Goal: Subscribe to service/newsletter

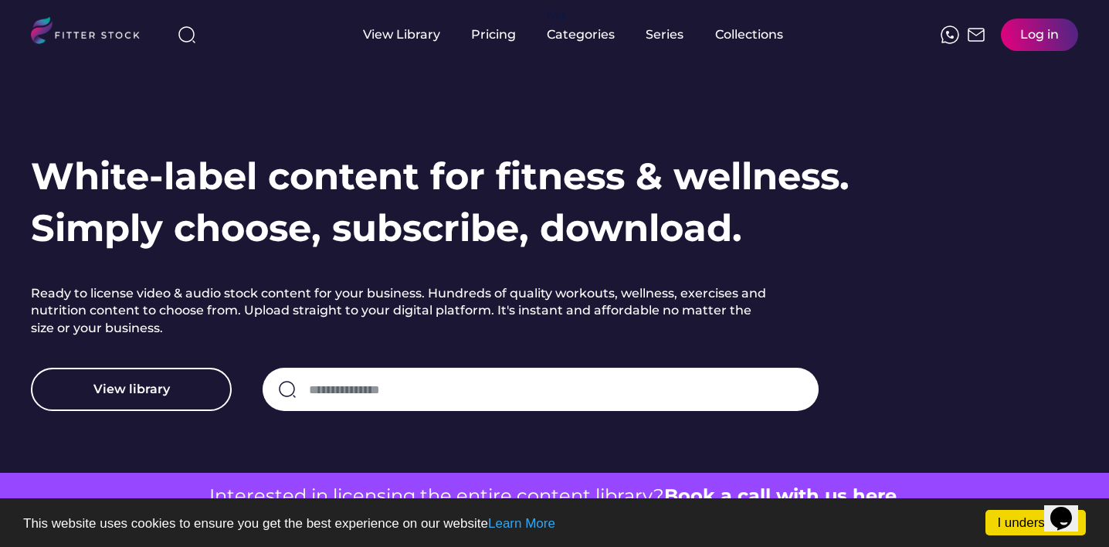
click at [399, 388] on input "input" at bounding box center [556, 389] width 494 height 32
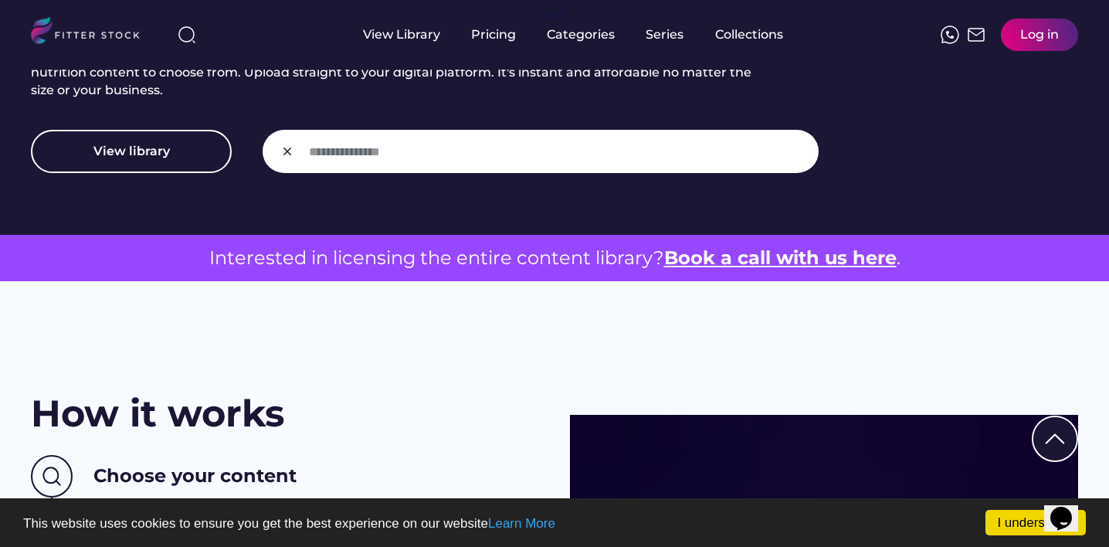
scroll to position [318, 0]
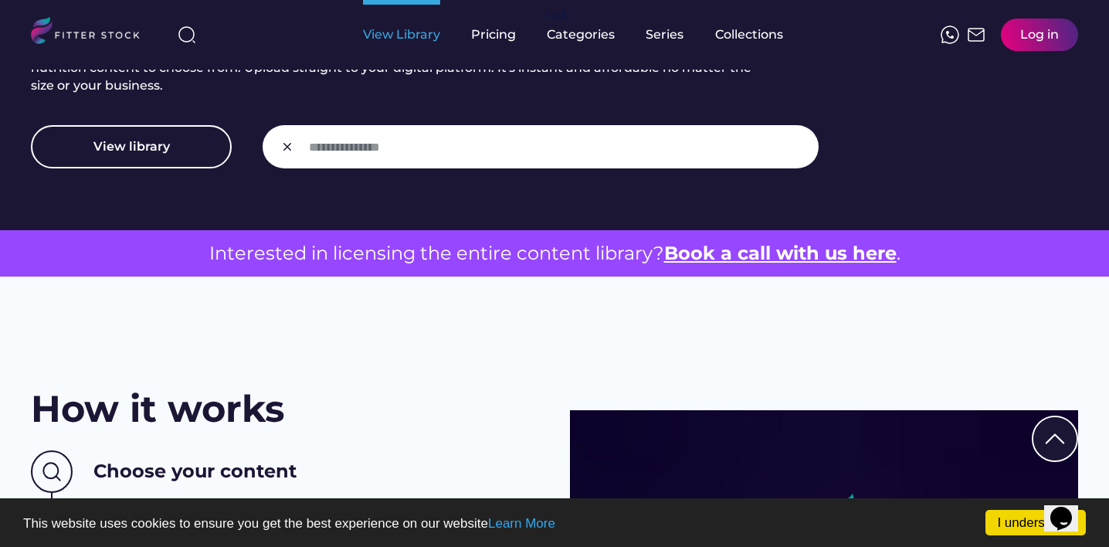
click at [397, 45] on div "View Library" at bounding box center [401, 35] width 77 height 70
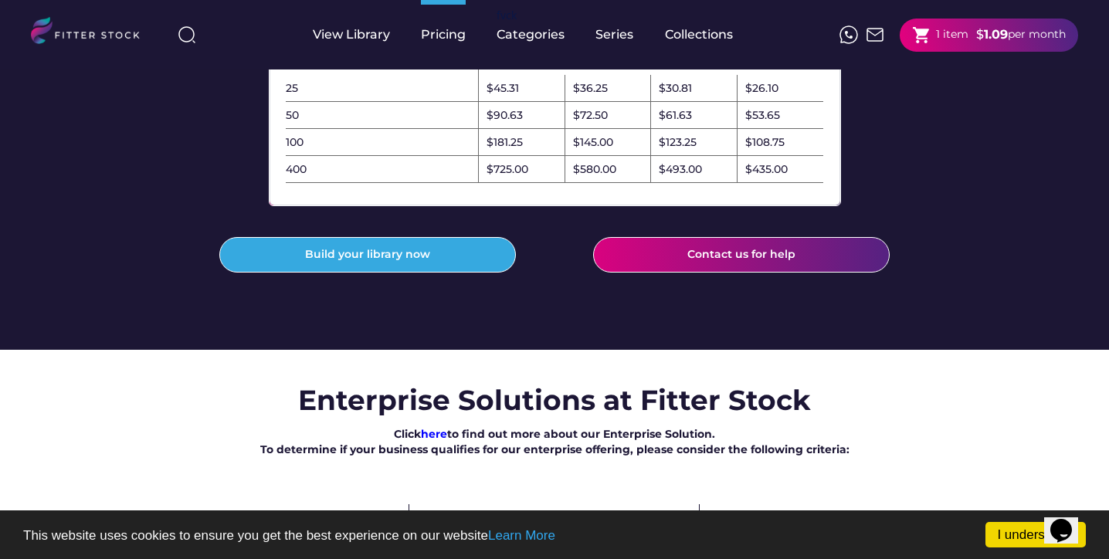
scroll to position [608, 0]
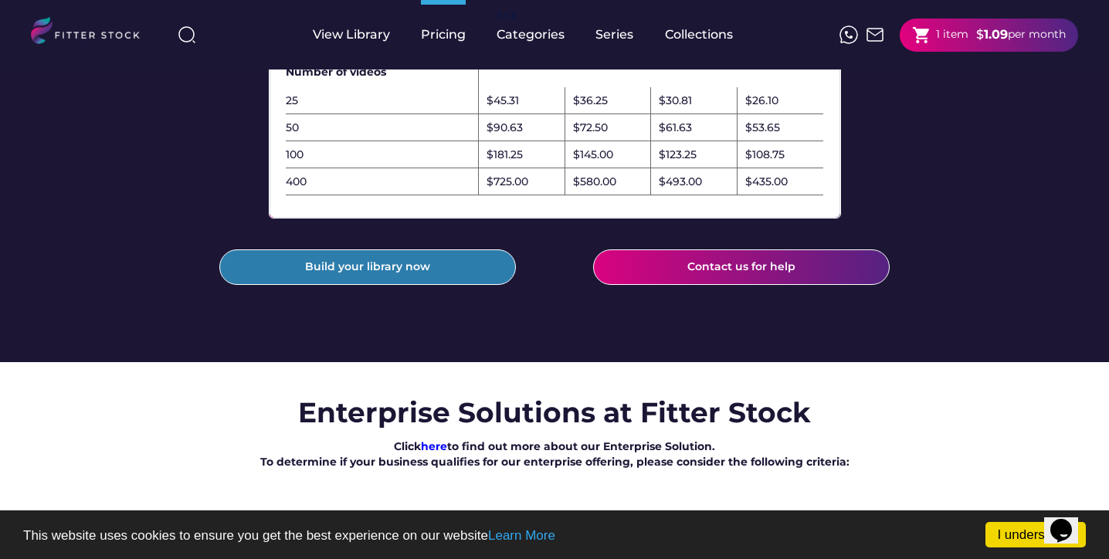
click at [458, 285] on button "Build your library now" at bounding box center [367, 268] width 297 height 36
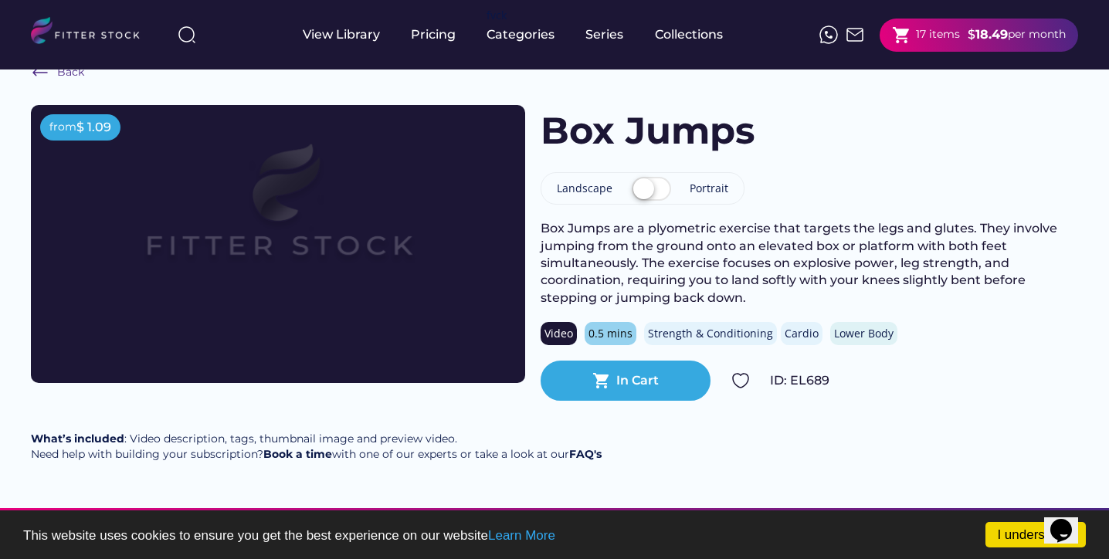
scroll to position [38, 0]
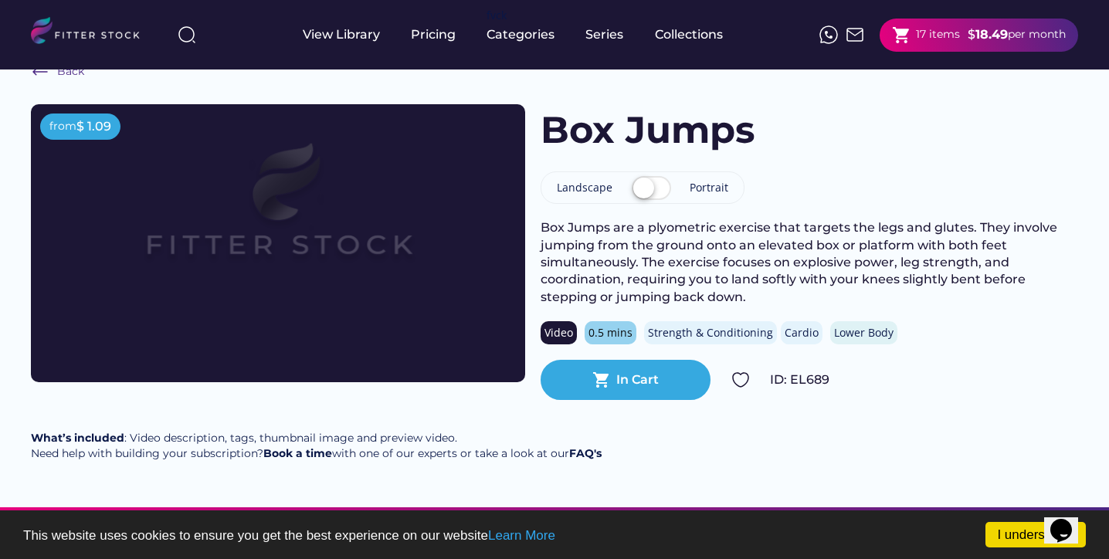
click at [915, 43] on div "shopping_cart 17 items" at bounding box center [926, 34] width 68 height 19
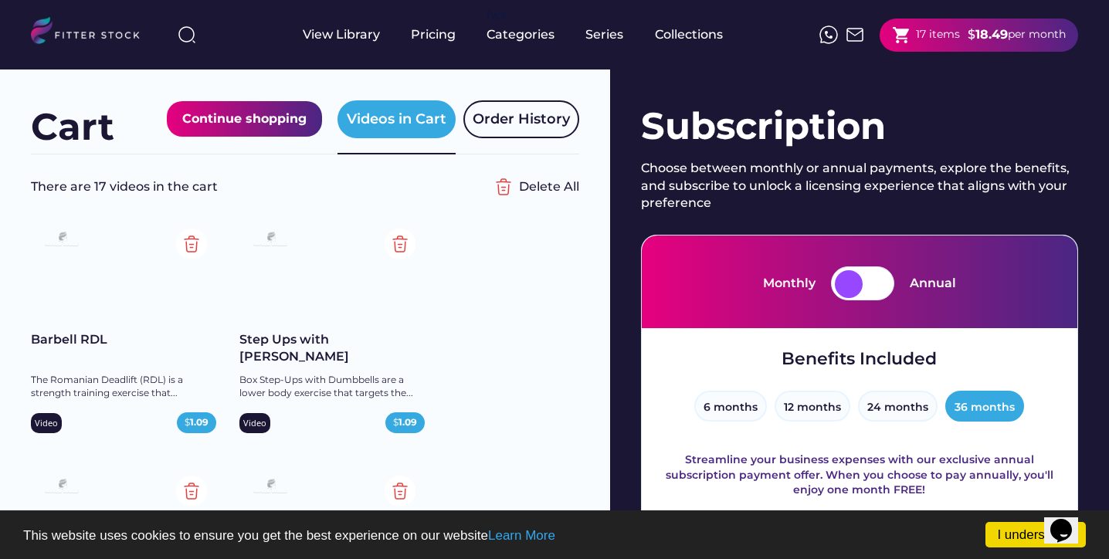
scroll to position [20, 0]
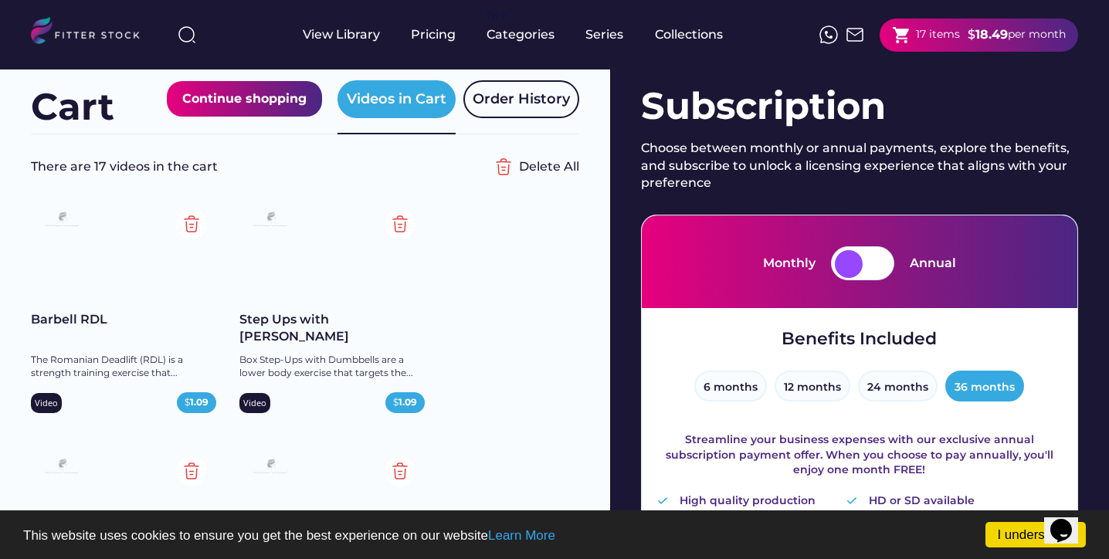
click at [854, 270] on div at bounding box center [849, 264] width 28 height 28
click at [870, 262] on div at bounding box center [877, 264] width 28 height 28
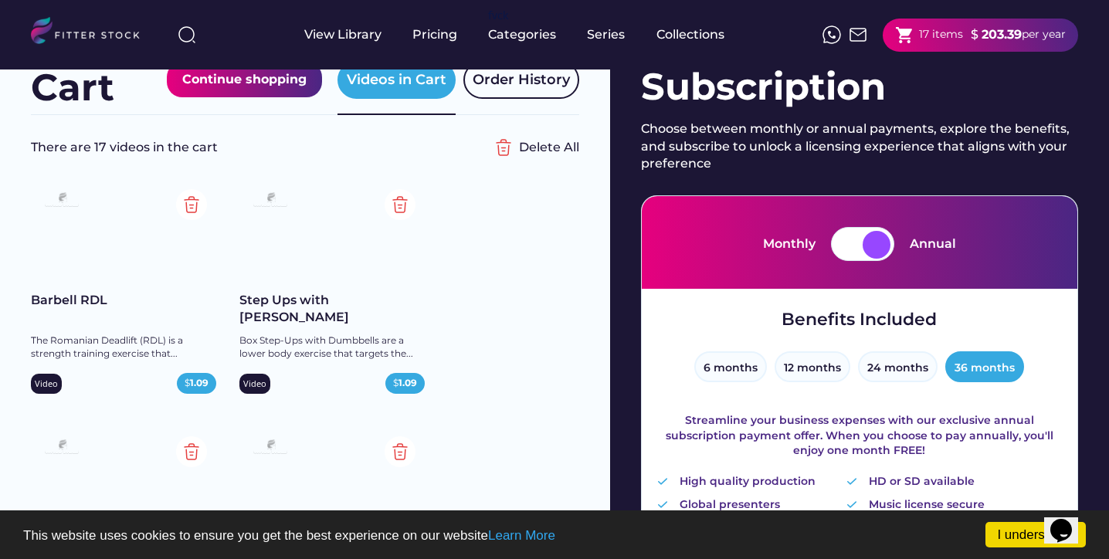
scroll to position [19, 0]
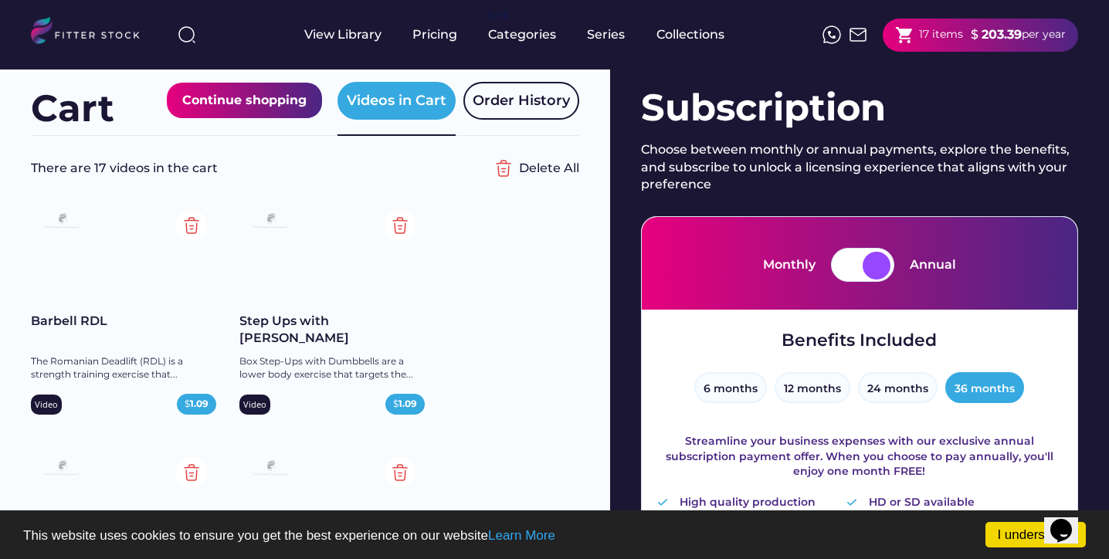
click at [858, 261] on div at bounding box center [849, 266] width 28 height 28
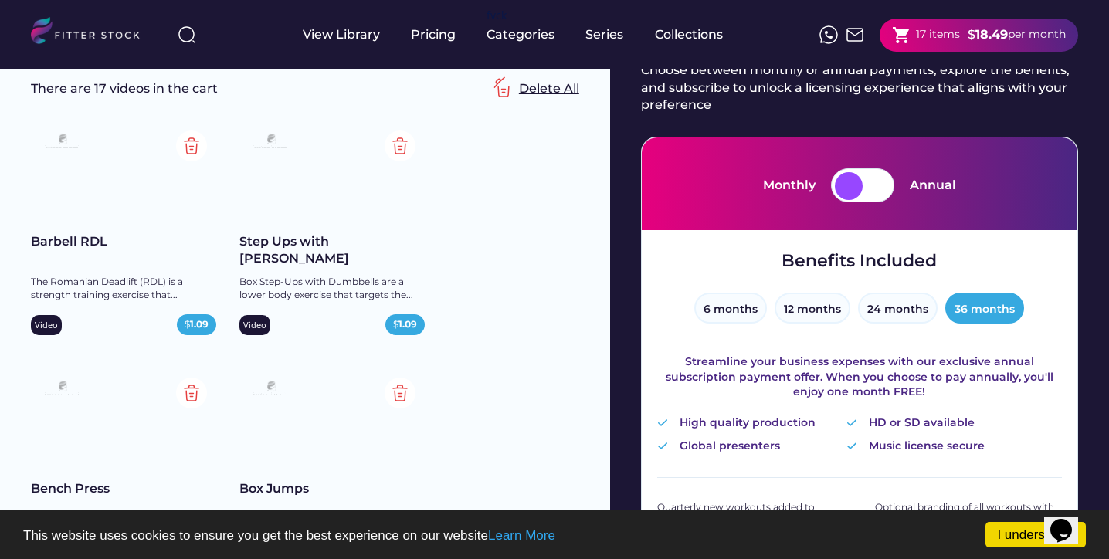
scroll to position [40, 0]
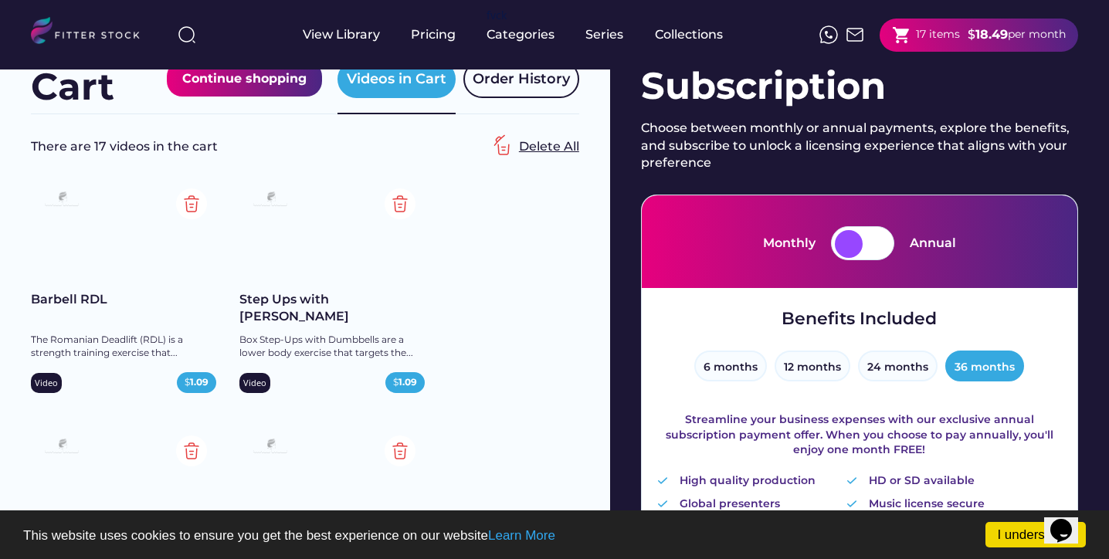
click at [535, 144] on div "Delete All" at bounding box center [549, 146] width 60 height 17
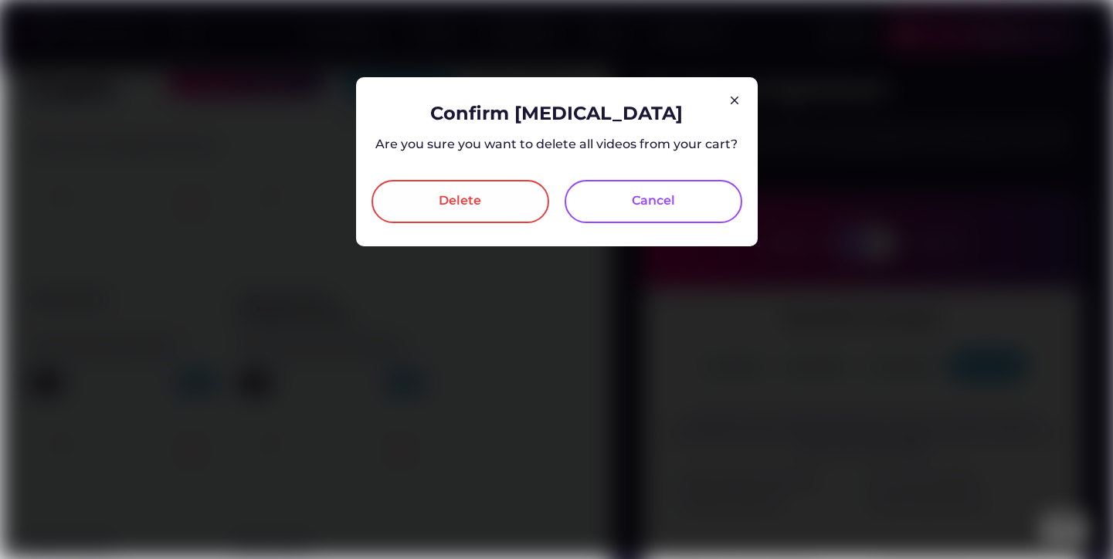
click at [483, 217] on div "Delete" at bounding box center [461, 201] width 178 height 43
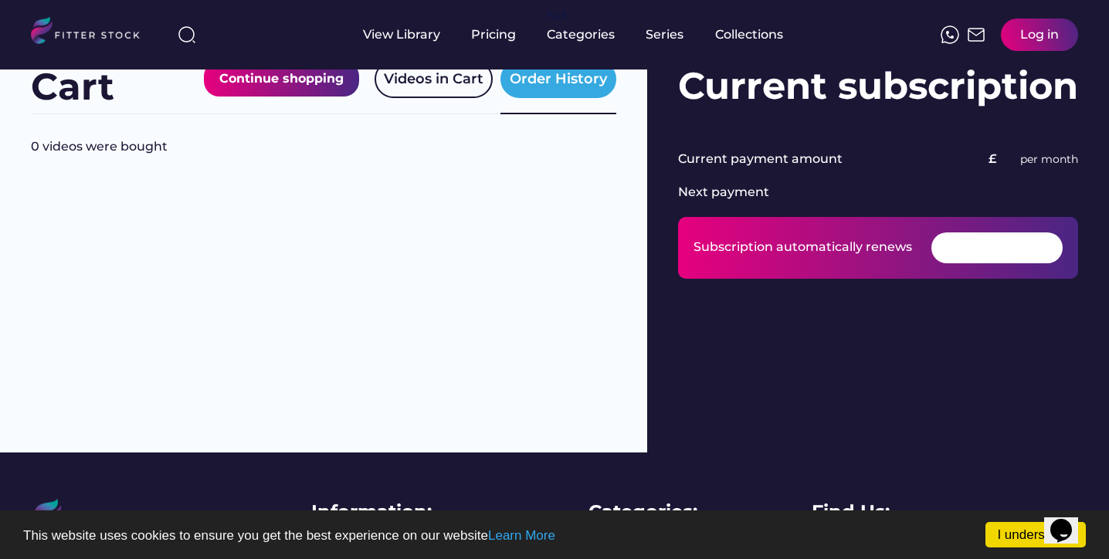
click at [320, 74] on div "Continue shopping" at bounding box center [281, 79] width 124 height 20
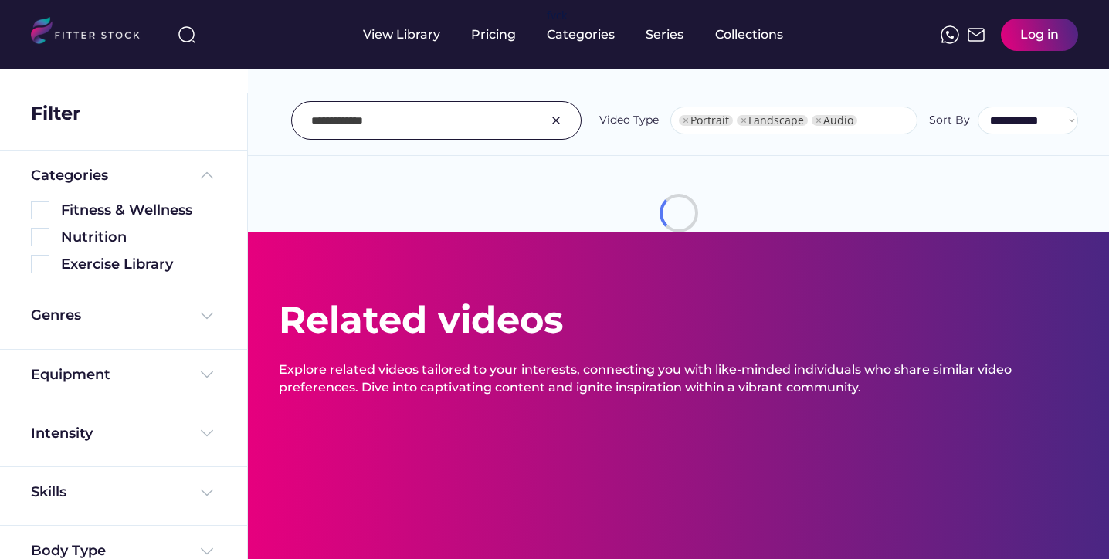
select select "**********"
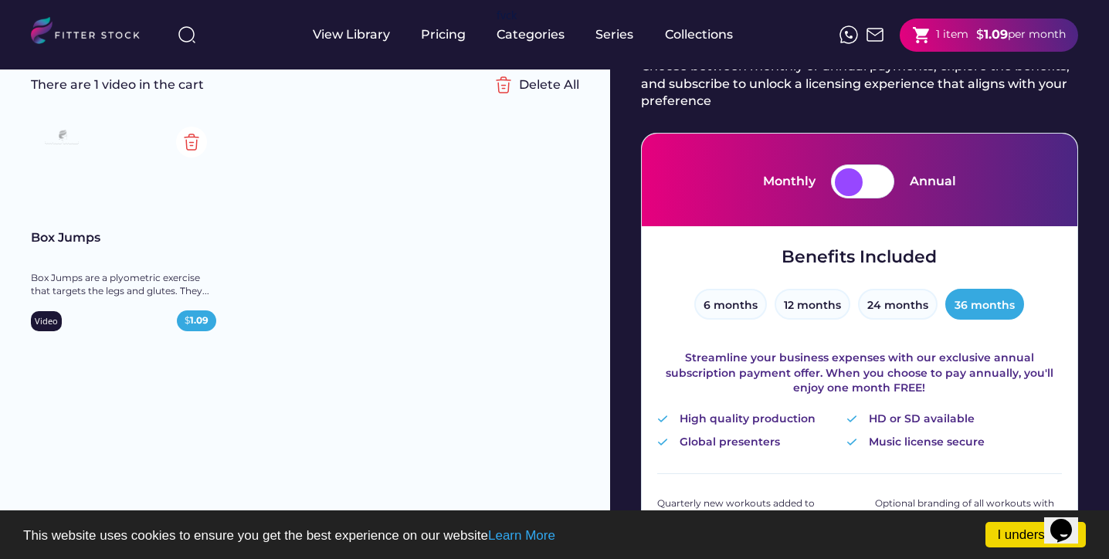
scroll to position [103, 0]
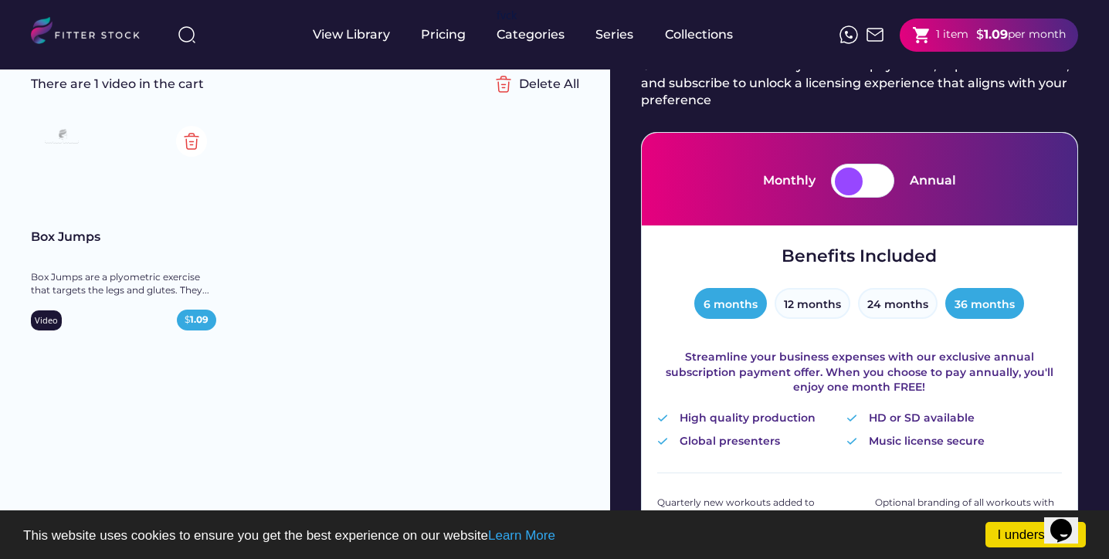
click at [717, 314] on button "6 months" at bounding box center [731, 303] width 73 height 31
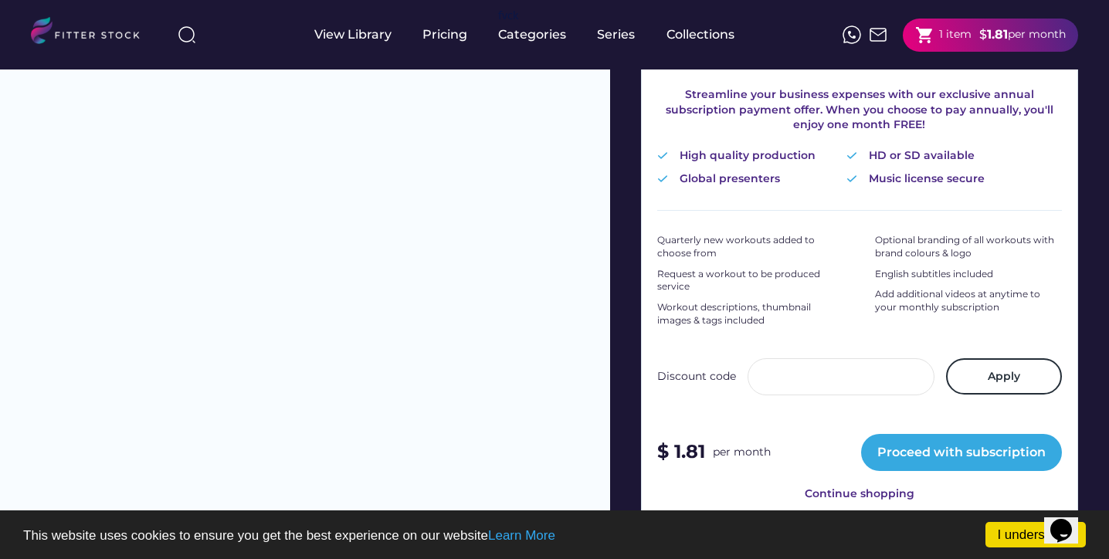
scroll to position [380, 0]
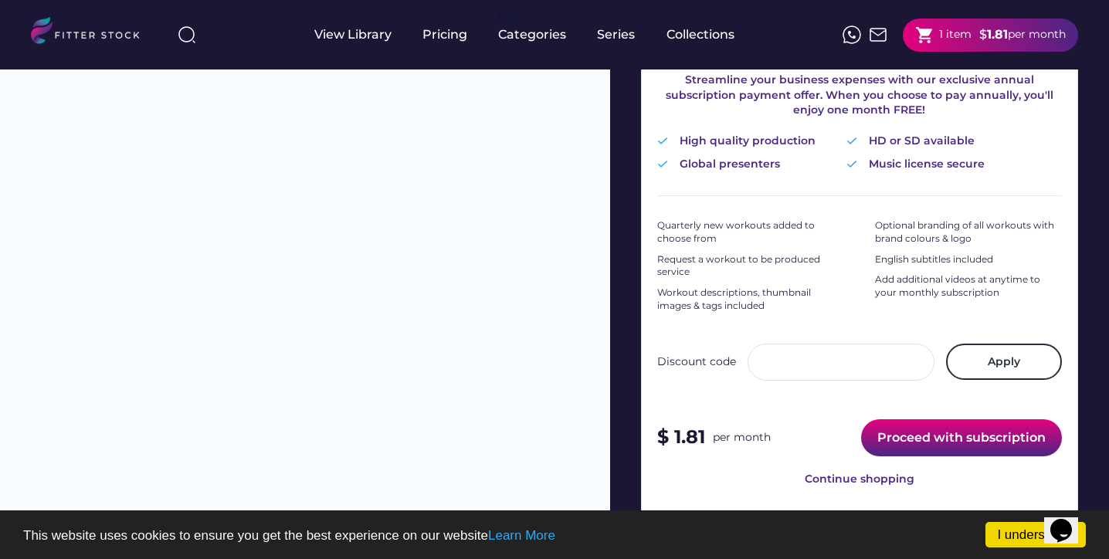
click at [904, 443] on button "Proceed with subscription" at bounding box center [961, 437] width 201 height 37
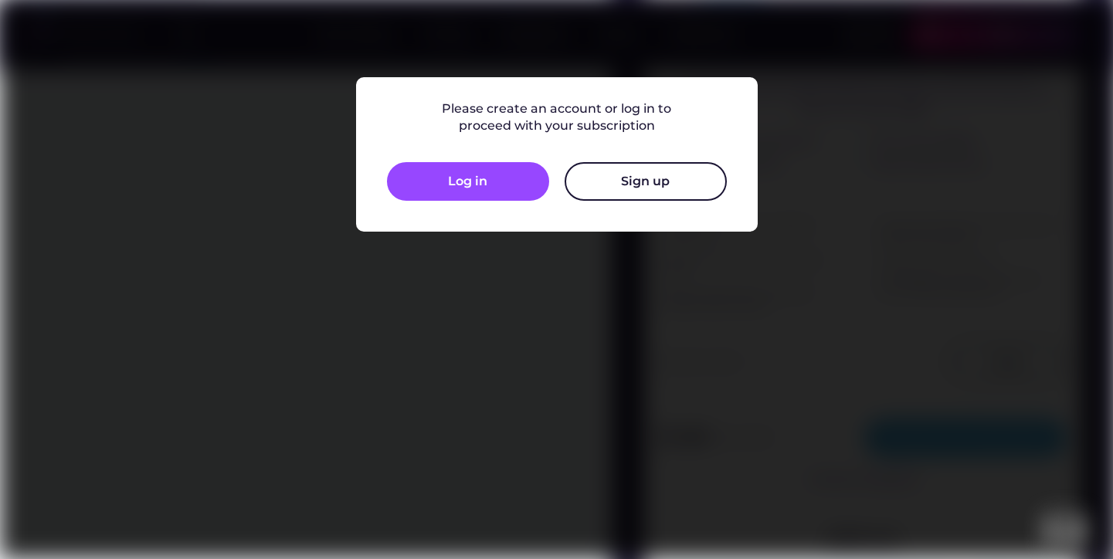
click at [616, 188] on button "Sign up" at bounding box center [646, 181] width 162 height 39
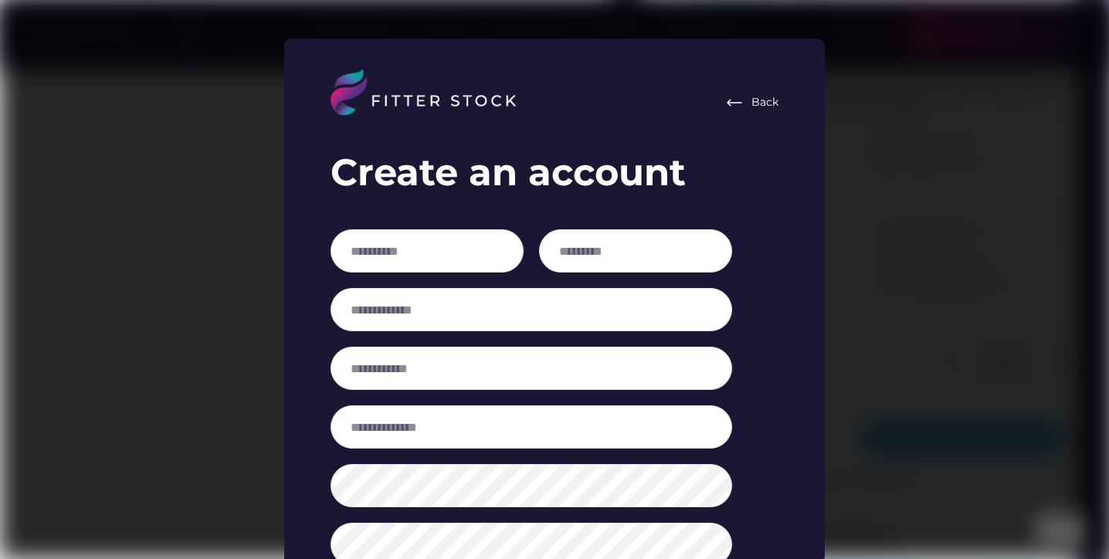
click at [459, 278] on div at bounding box center [532, 258] width 402 height 59
click at [454, 273] on div at bounding box center [532, 258] width 402 height 59
click at [438, 256] on input "input" at bounding box center [427, 250] width 193 height 43
type input "*****"
click at [657, 256] on input "input" at bounding box center [635, 250] width 193 height 43
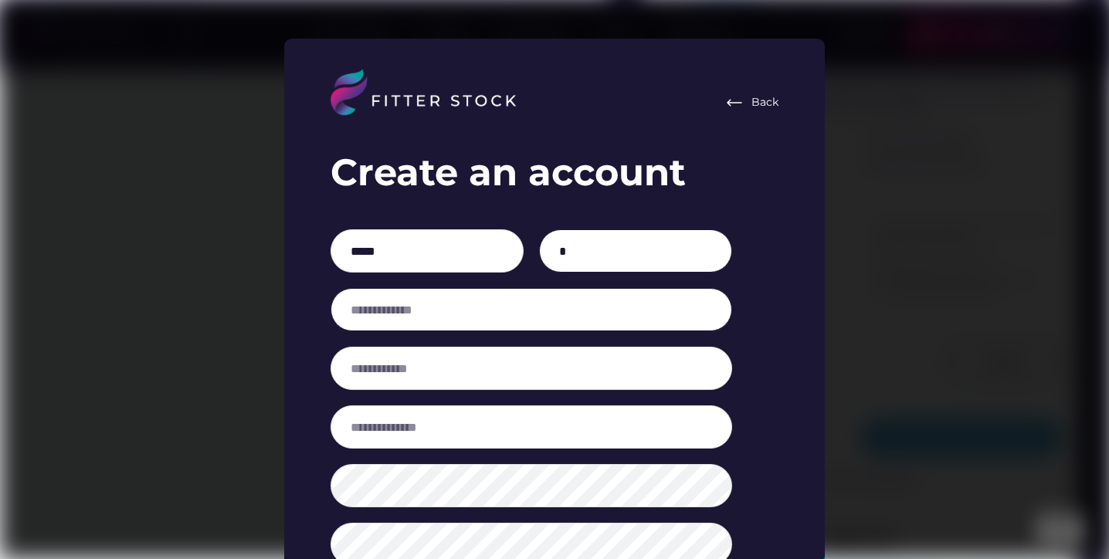
type input "*"
click at [572, 315] on input "email" at bounding box center [532, 309] width 402 height 43
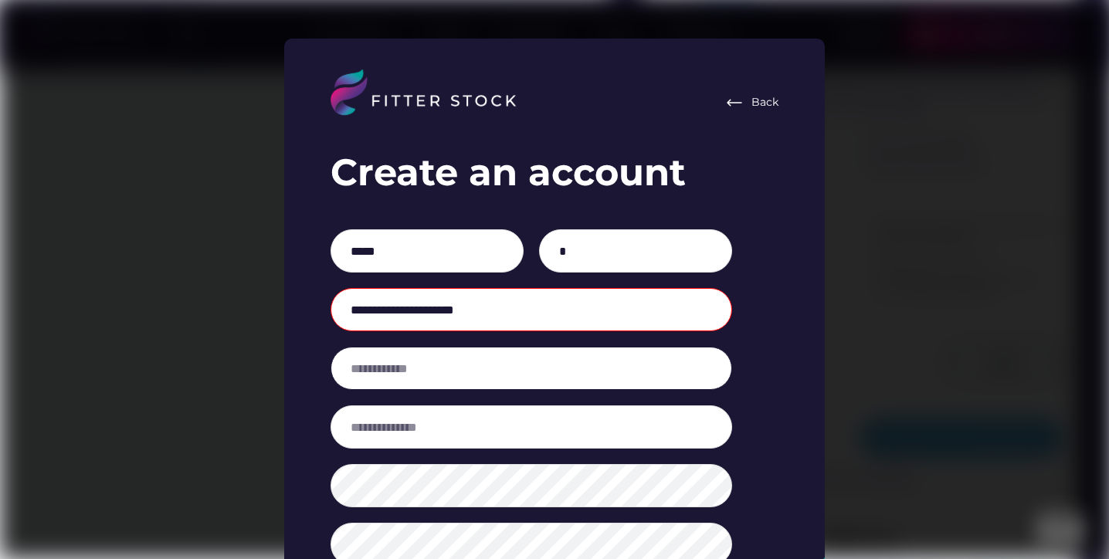
type input "**********"
click at [555, 367] on input "input" at bounding box center [532, 368] width 402 height 43
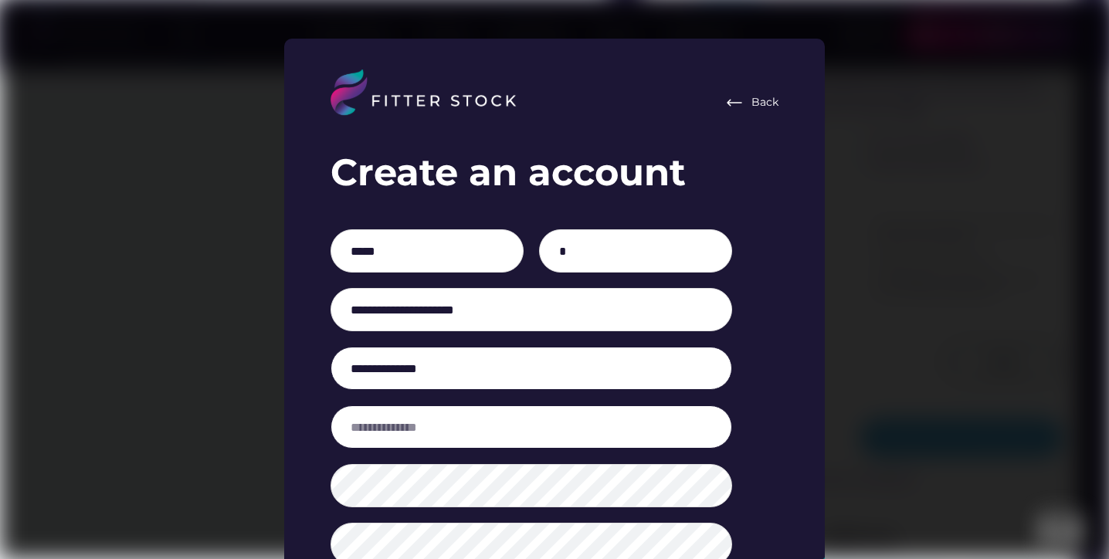
type input "**********"
click at [511, 432] on input "input" at bounding box center [532, 427] width 402 height 43
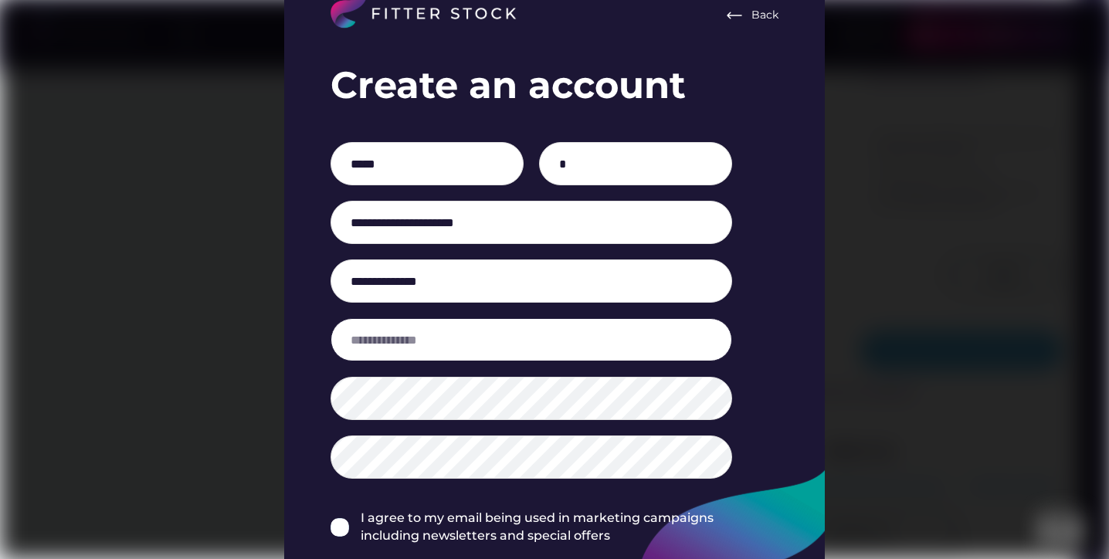
scroll to position [471, 0]
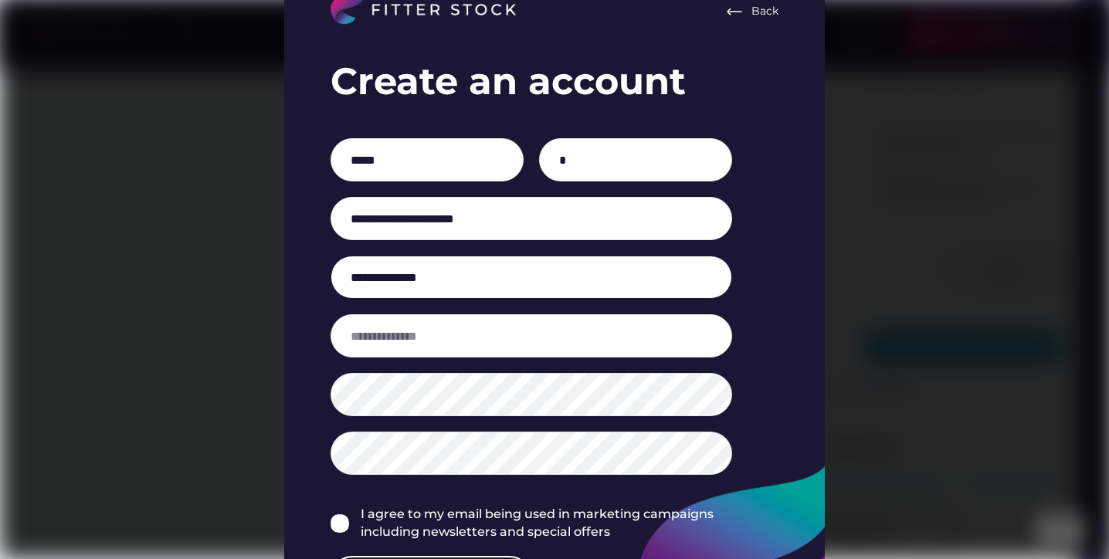
drag, startPoint x: 465, startPoint y: 270, endPoint x: 458, endPoint y: 280, distance: 12.2
click at [458, 280] on input "input" at bounding box center [532, 277] width 402 height 43
click at [472, 217] on input "**********" at bounding box center [532, 218] width 402 height 43
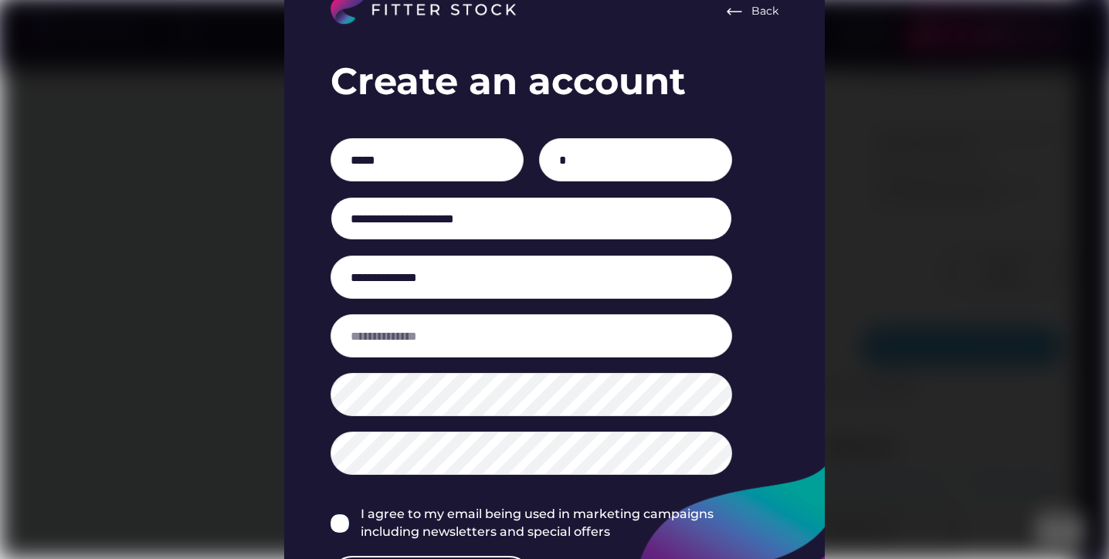
drag, startPoint x: 387, startPoint y: 217, endPoint x: 646, endPoint y: 214, distance: 258.8
click at [646, 215] on input "**********" at bounding box center [532, 218] width 402 height 43
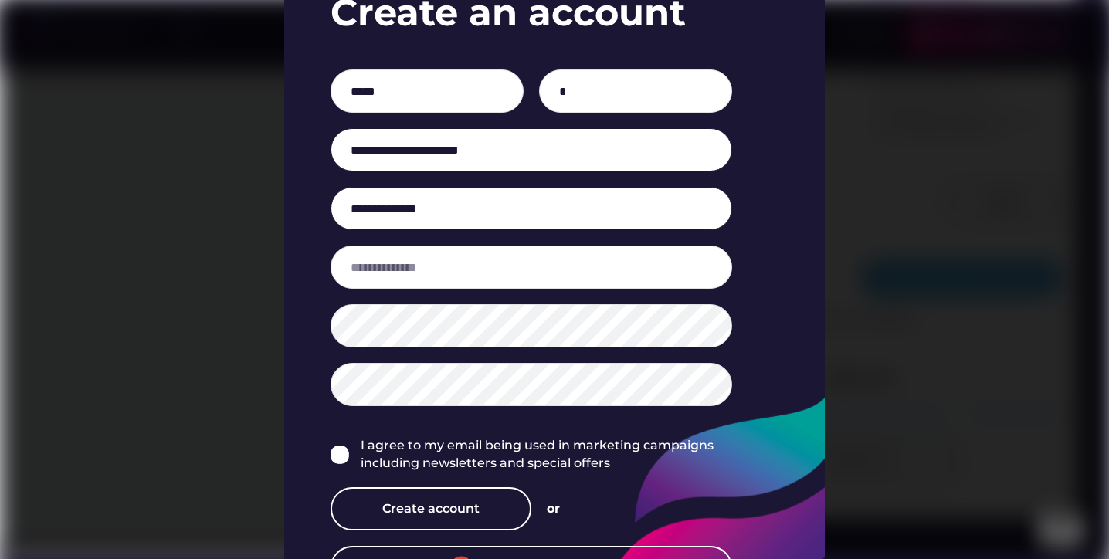
scroll to position [543, 0]
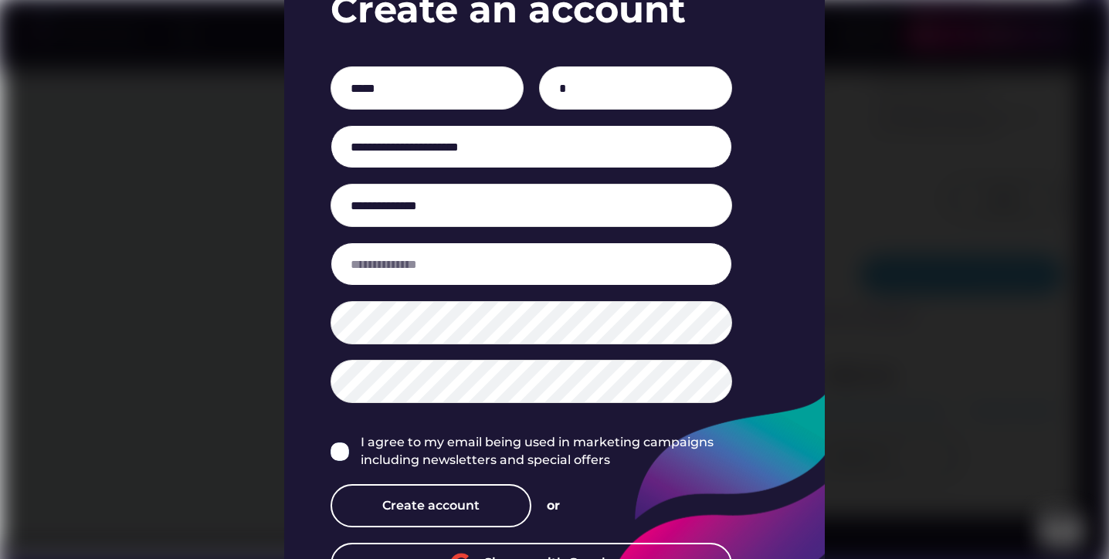
type input "**********"
click at [586, 265] on input "input" at bounding box center [532, 264] width 402 height 43
type input "**********"
drag, startPoint x: 579, startPoint y: 268, endPoint x: 311, endPoint y: 267, distance: 268.8
click at [311, 268] on div "**********" at bounding box center [554, 271] width 541 height 790
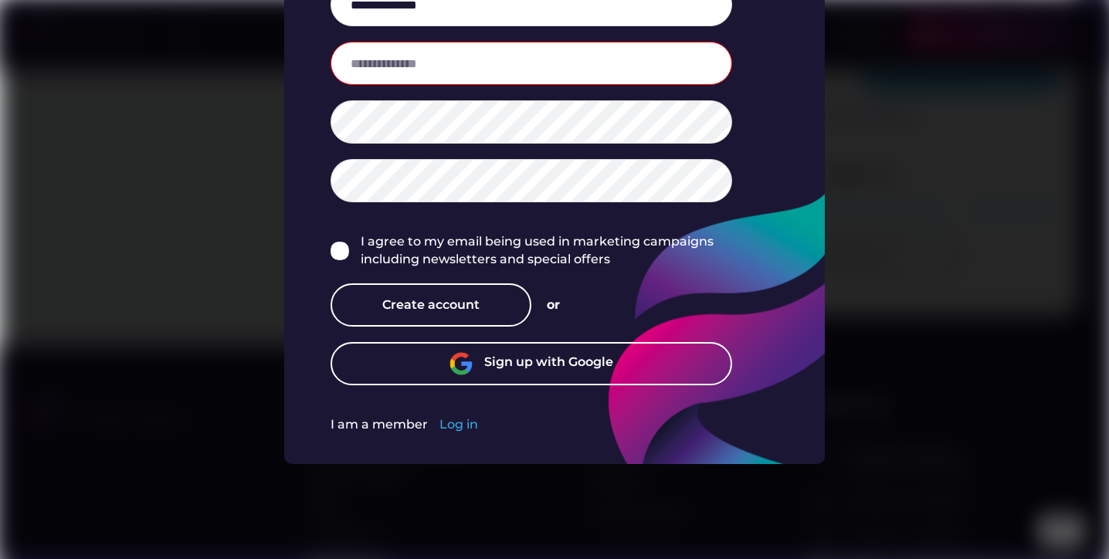
scroll to position [748, 0]
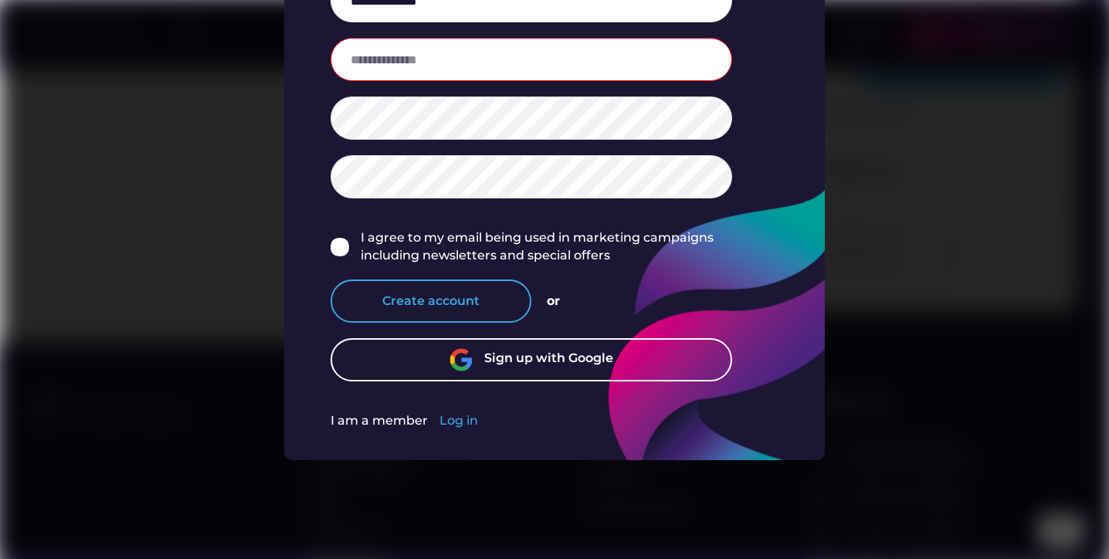
click at [501, 301] on button "Create account" at bounding box center [431, 301] width 201 height 43
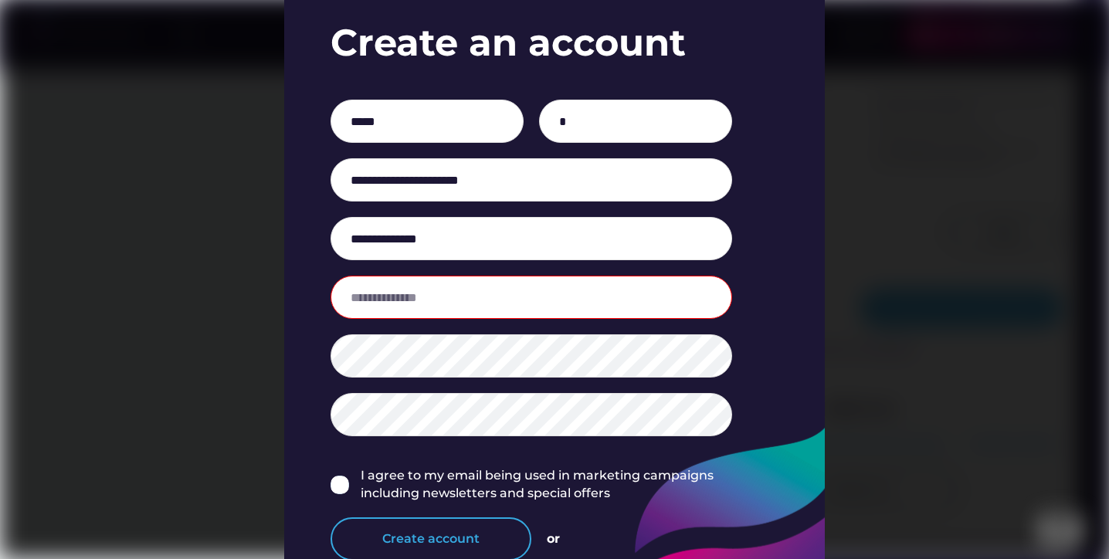
scroll to position [508, 0]
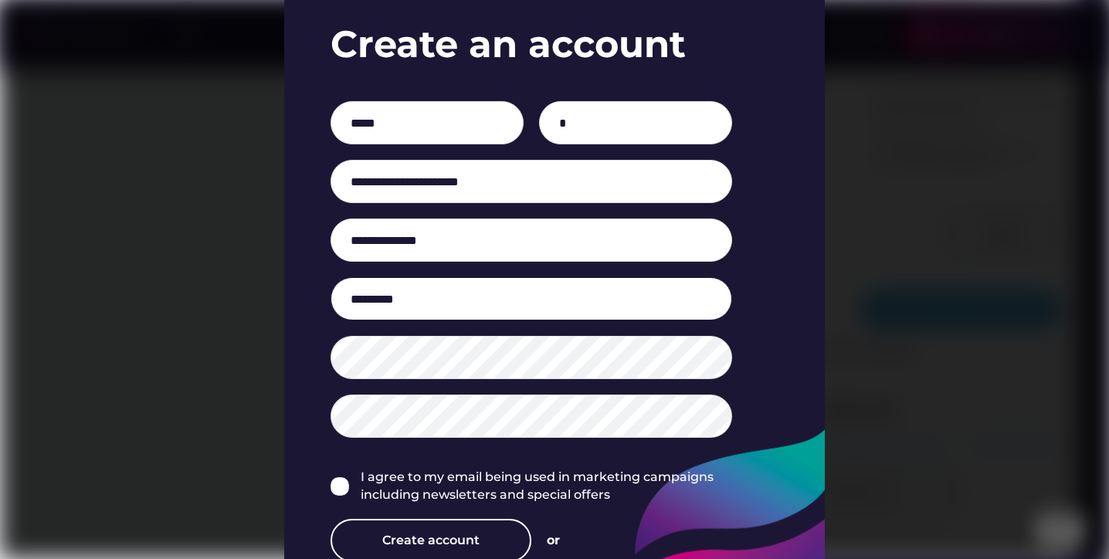
type input "**********"
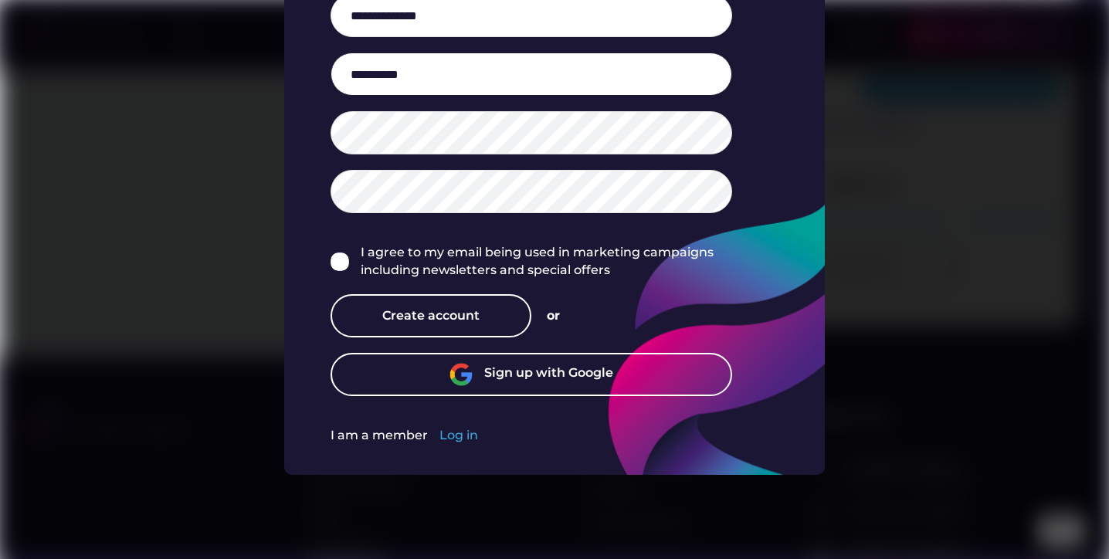
scroll to position [745, 0]
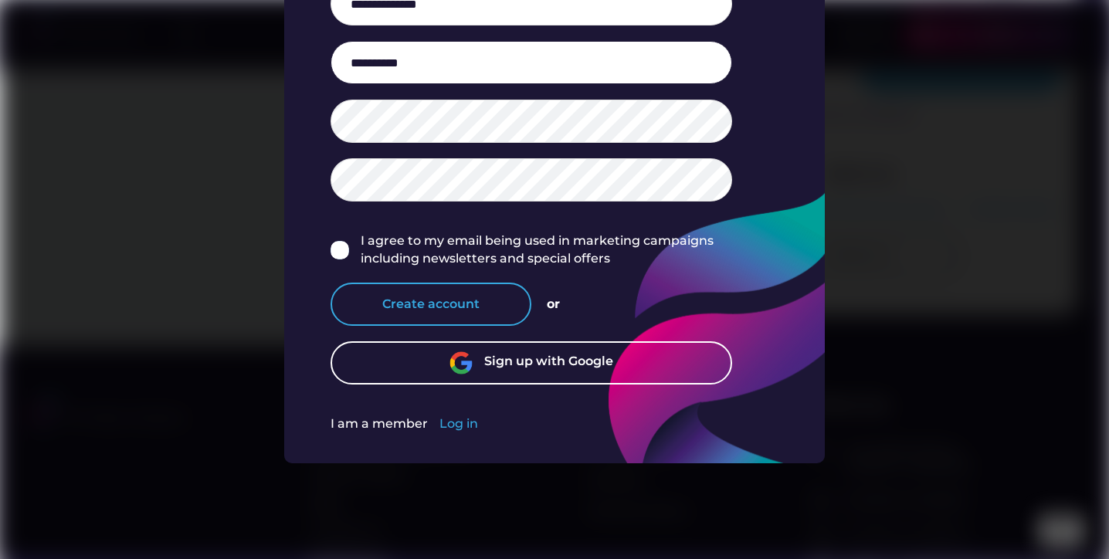
click at [419, 298] on button "Create account" at bounding box center [431, 304] width 201 height 43
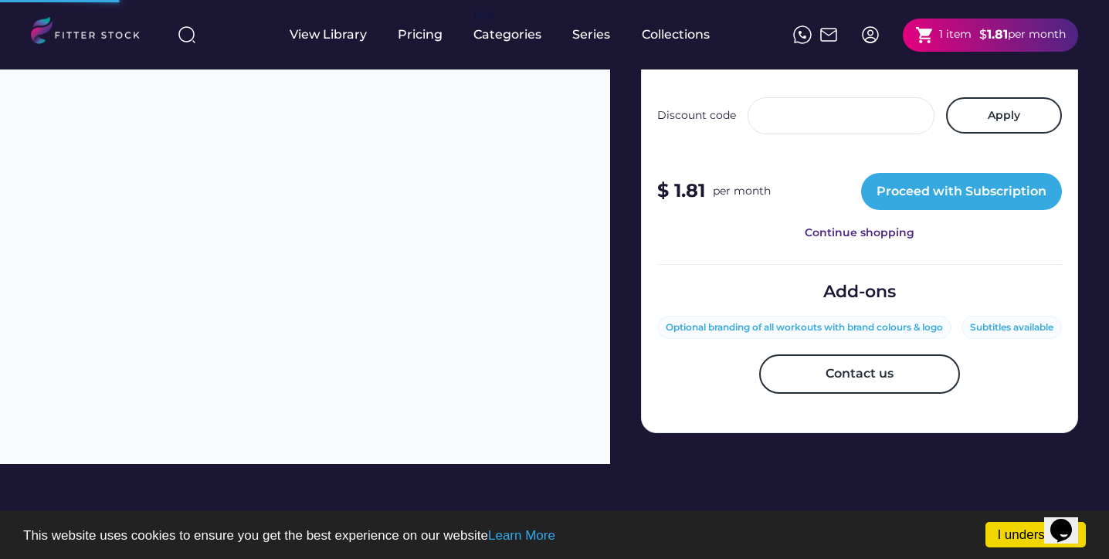
scroll to position [623, 1]
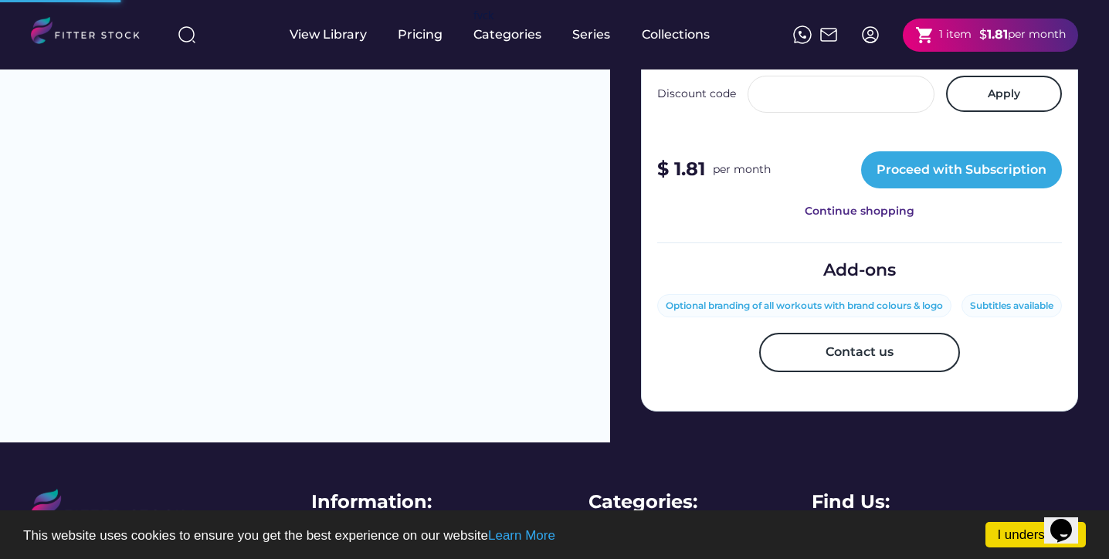
scroll to position [700, 0]
